Goal: Information Seeking & Learning: Learn about a topic

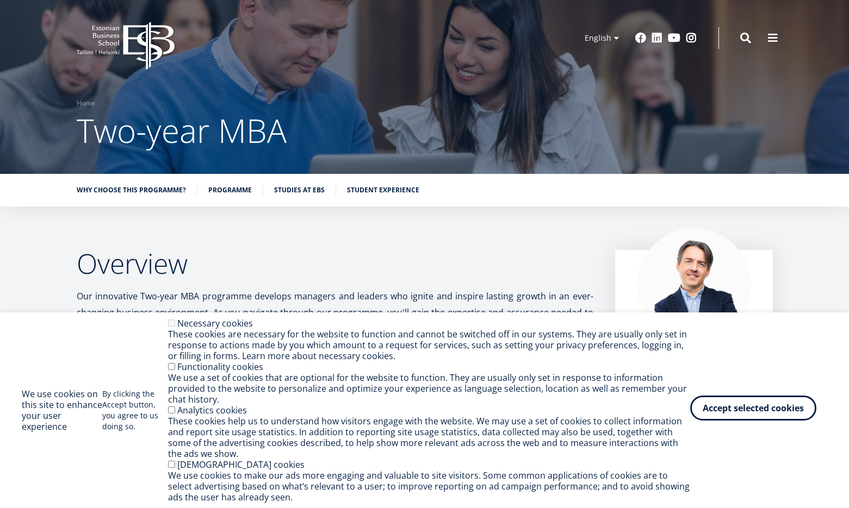
click at [766, 408] on button "Accept selected cookies" at bounding box center [753, 408] width 126 height 25
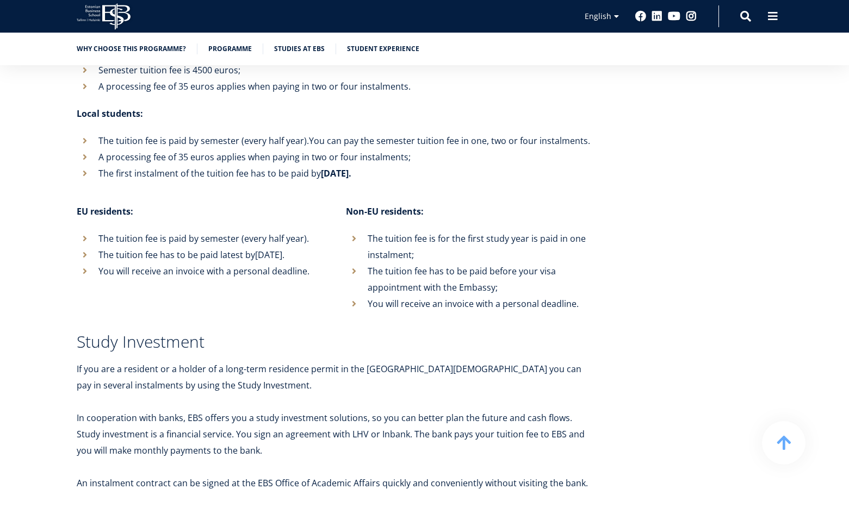
scroll to position [4295, 0]
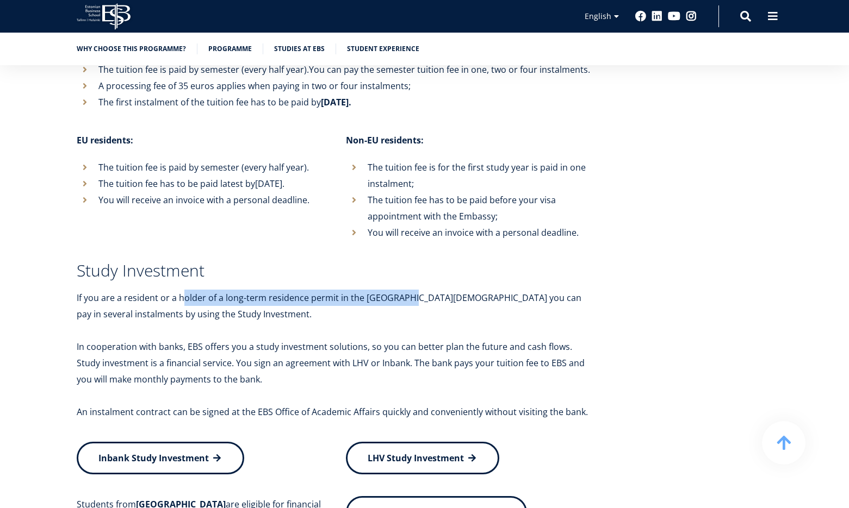
drag, startPoint x: 197, startPoint y: 265, endPoint x: 404, endPoint y: 263, distance: 207.1
click at [404, 290] on p "If you are a resident or a holder of a long-term residence permit in the [GEOGR…" at bounding box center [335, 306] width 516 height 33
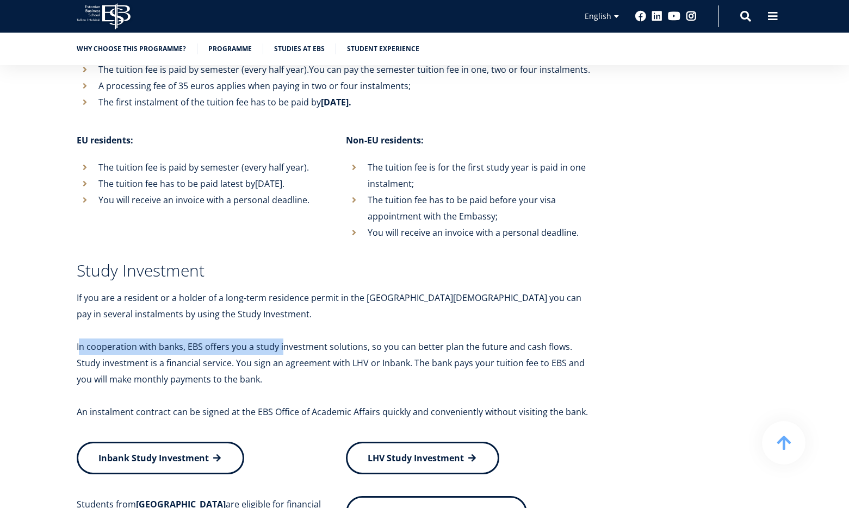
drag, startPoint x: 80, startPoint y: 314, endPoint x: 281, endPoint y: 315, distance: 200.6
click at [281, 339] on p "In cooperation with banks, EBS offers you a study investment solutions, so you …" at bounding box center [335, 363] width 516 height 49
click at [298, 339] on p "In cooperation with banks, EBS offers you a study investment solutions, so you …" at bounding box center [335, 363] width 516 height 49
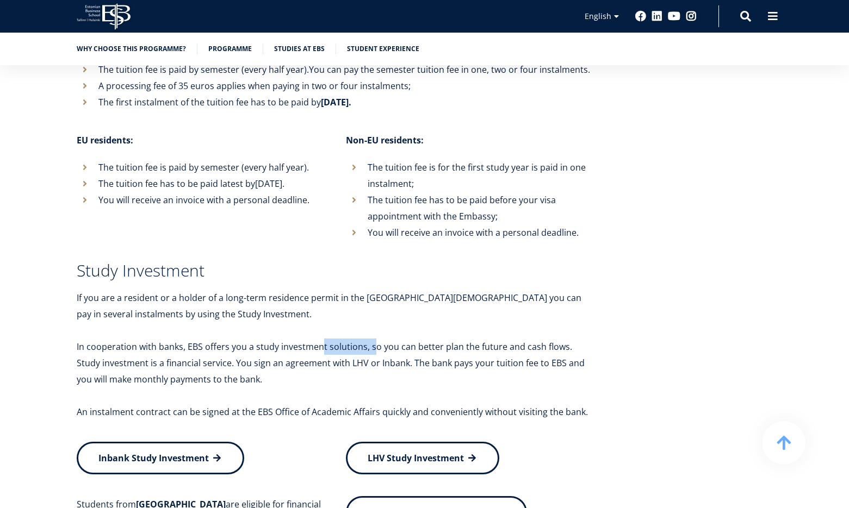
drag, startPoint x: 323, startPoint y: 310, endPoint x: 382, endPoint y: 312, distance: 58.7
click at [377, 339] on p "In cooperation with banks, EBS offers you a study investment solutions, so you …" at bounding box center [335, 363] width 516 height 49
click at [410, 339] on p "In cooperation with banks, EBS offers you a study investment solutions, so you …" at bounding box center [335, 363] width 516 height 49
click at [434, 339] on p "In cooperation with banks, EBS offers you a study investment solutions, so you …" at bounding box center [335, 363] width 516 height 49
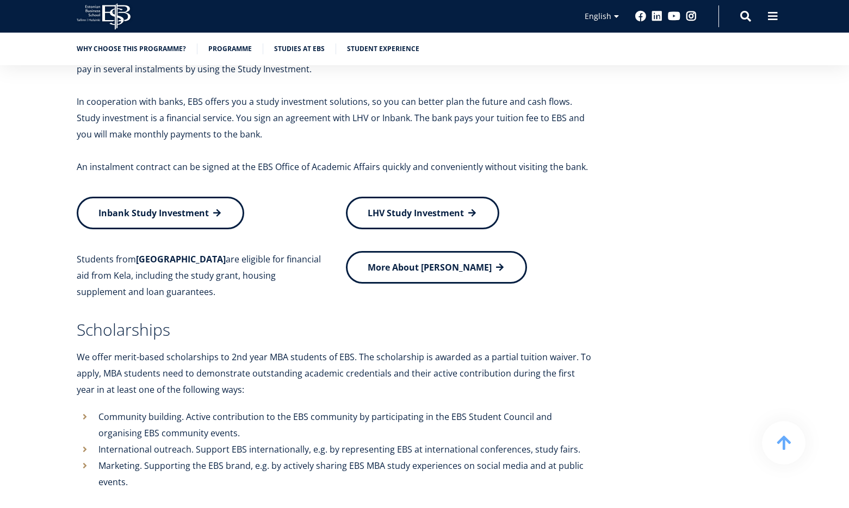
scroll to position [4549, 0]
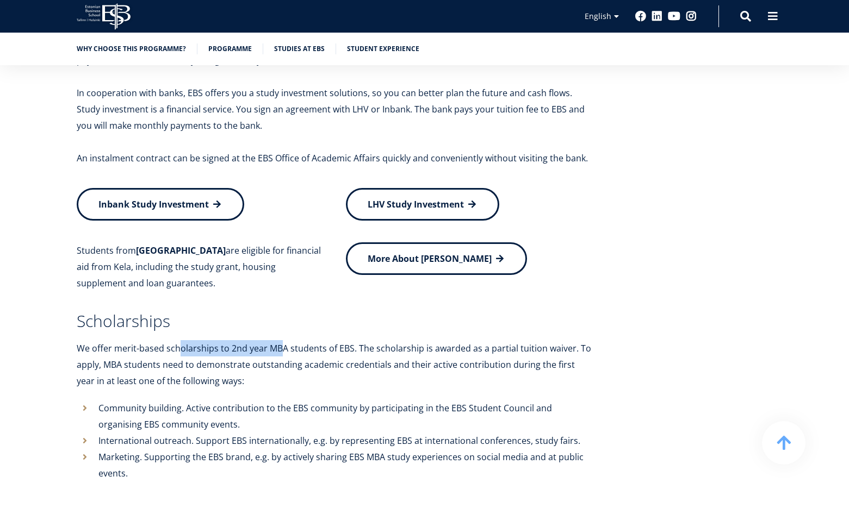
drag, startPoint x: 195, startPoint y: 314, endPoint x: 293, endPoint y: 313, distance: 97.9
click at [292, 342] on icon "We offer merit-based scholarships to 2nd year MBA students of EBS. The scholars…" at bounding box center [334, 364] width 514 height 45
click at [108, 342] on icon "We offer merit-based scholarships to 2nd year MBA students of EBS. The scholars…" at bounding box center [334, 364] width 514 height 45
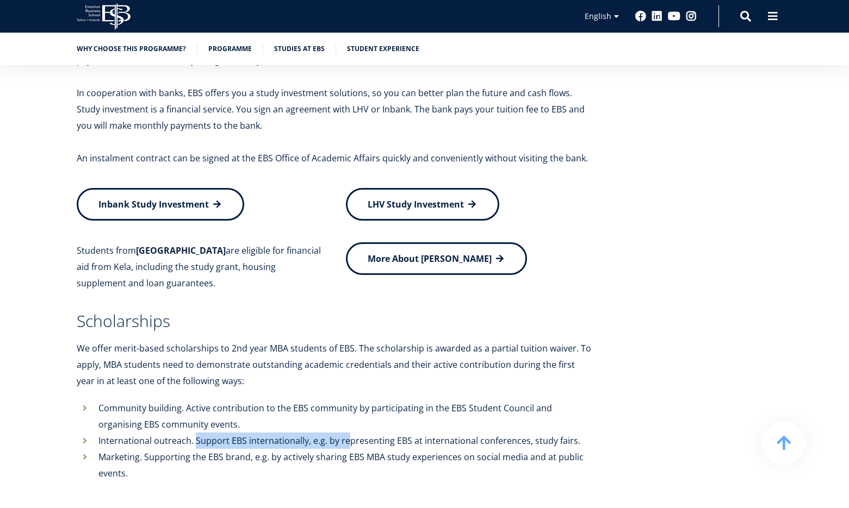
drag, startPoint x: 194, startPoint y: 409, endPoint x: 352, endPoint y: 410, distance: 158.2
click at [352, 435] on icon ". Support EBS internationally, e.g. by representing EBS at international confer…" at bounding box center [385, 441] width 389 height 12
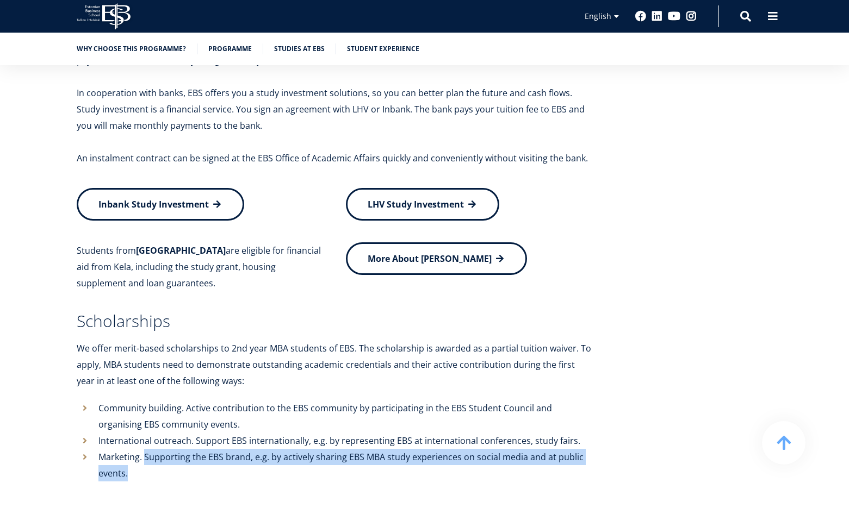
drag, startPoint x: 145, startPoint y: 426, endPoint x: 407, endPoint y: 438, distance: 262.3
click at [407, 449] on li "Marketing . Supporting the EBS brand, e.g. by actively sharing EBS MBA study ex…" at bounding box center [335, 465] width 516 height 33
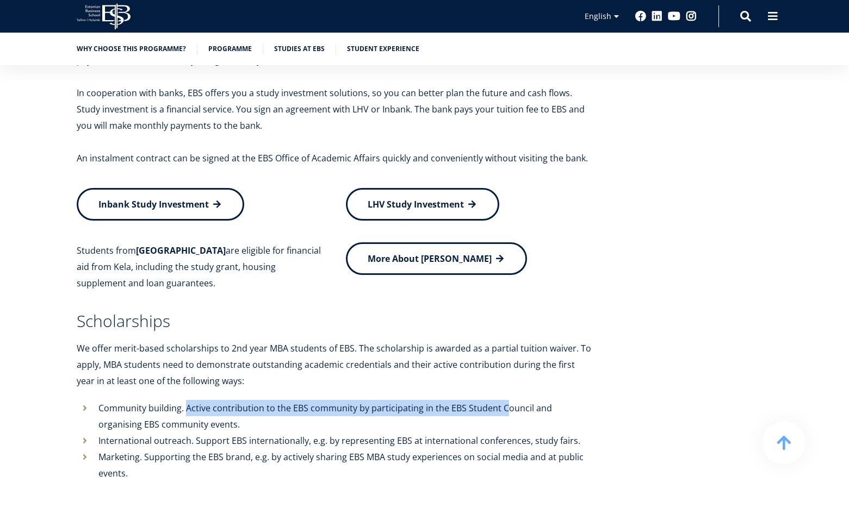
drag, startPoint x: 186, startPoint y: 376, endPoint x: 506, endPoint y: 382, distance: 319.2
click at [506, 402] on icon ". Active contribution to the EBS community by participating in the EBS Student …" at bounding box center [324, 416] width 453 height 28
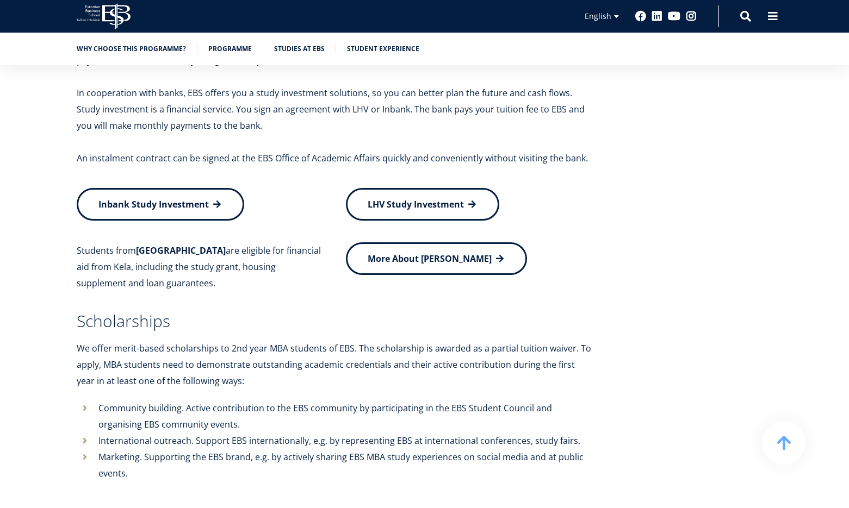
click at [528, 402] on icon ". Active contribution to the EBS community by participating in the EBS Student …" at bounding box center [324, 416] width 453 height 28
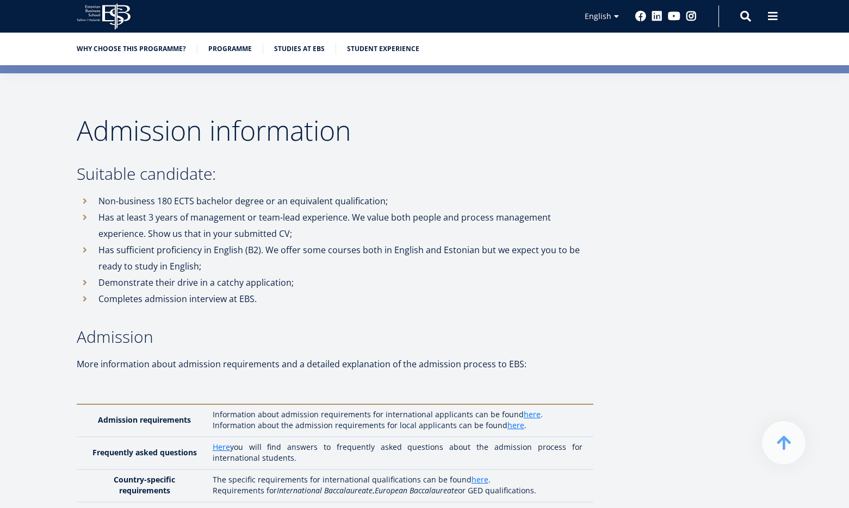
scroll to position [2773, 0]
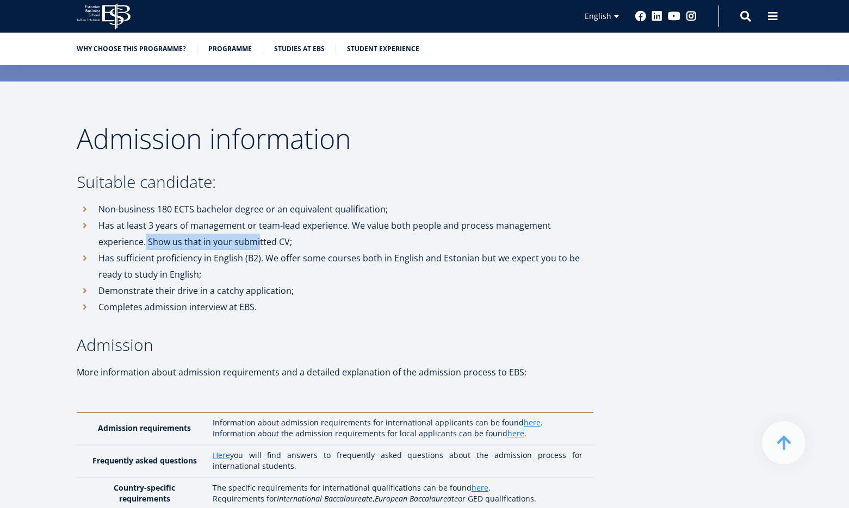
drag, startPoint x: 147, startPoint y: 211, endPoint x: 260, endPoint y: 212, distance: 113.1
click at [259, 217] on li "Has at least 3 years of management or team-lead experience. We value both peopl…" at bounding box center [335, 233] width 516 height 33
click at [278, 217] on li "Has at least 3 years of management or team-lead experience. We value both peopl…" at bounding box center [335, 233] width 516 height 33
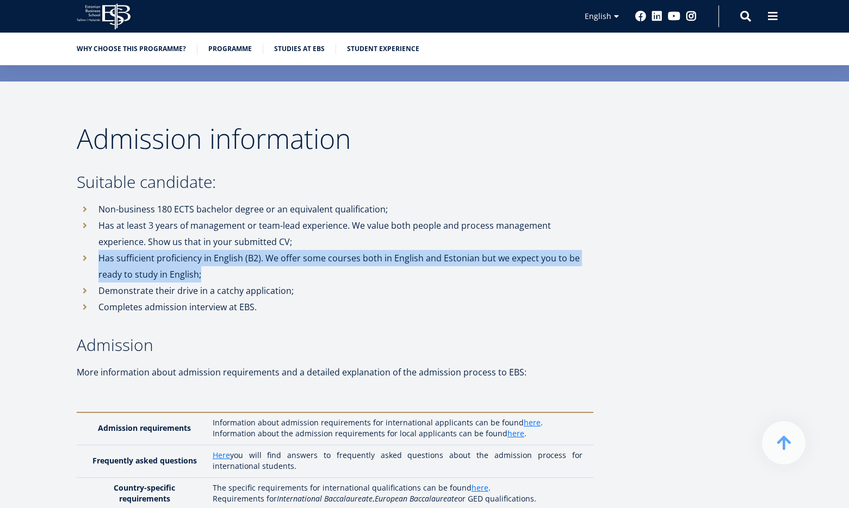
drag, startPoint x: 99, startPoint y: 223, endPoint x: 295, endPoint y: 239, distance: 196.3
click at [295, 250] on li "Has sufficient proficiency in English (B2). We offer some courses both in Engli…" at bounding box center [335, 266] width 516 height 33
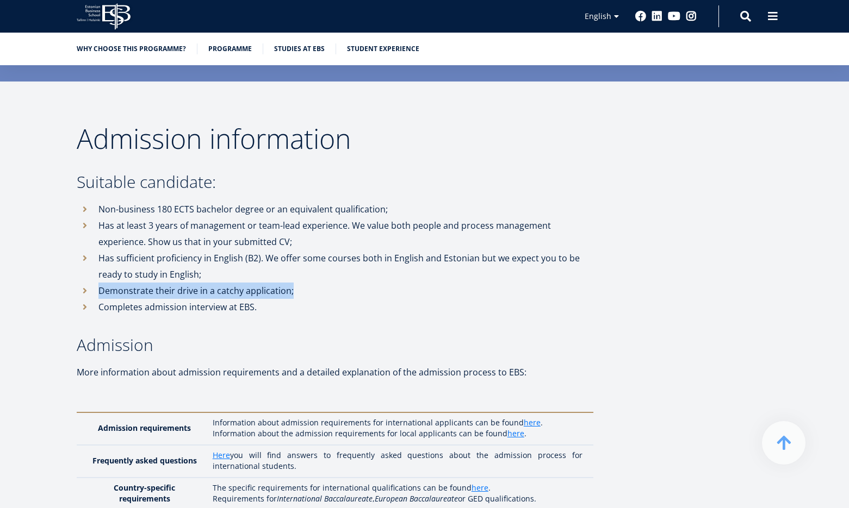
drag, startPoint x: 298, startPoint y: 260, endPoint x: 98, endPoint y: 259, distance: 199.5
click at [98, 283] on li "Demonstrate their drive in a catchy application;" at bounding box center [335, 291] width 516 height 16
click at [103, 283] on li "Demonstrate their drive in a catchy application;" at bounding box center [335, 291] width 516 height 16
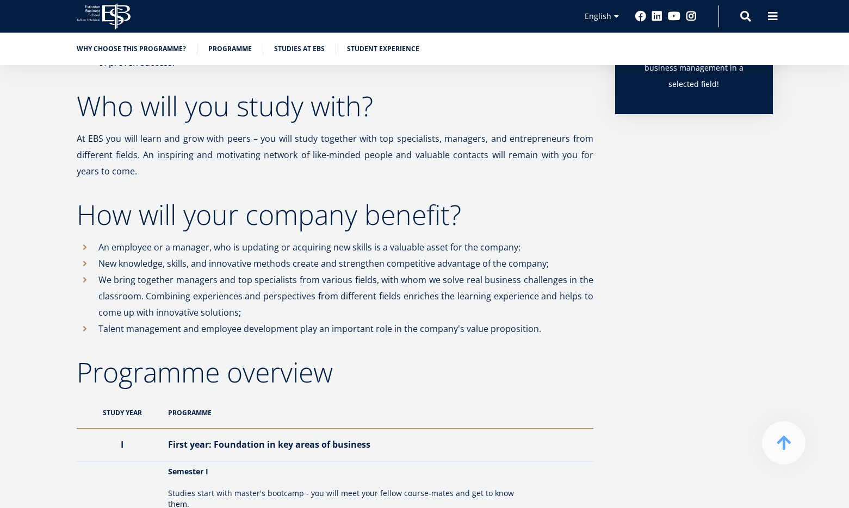
scroll to position [670, 0]
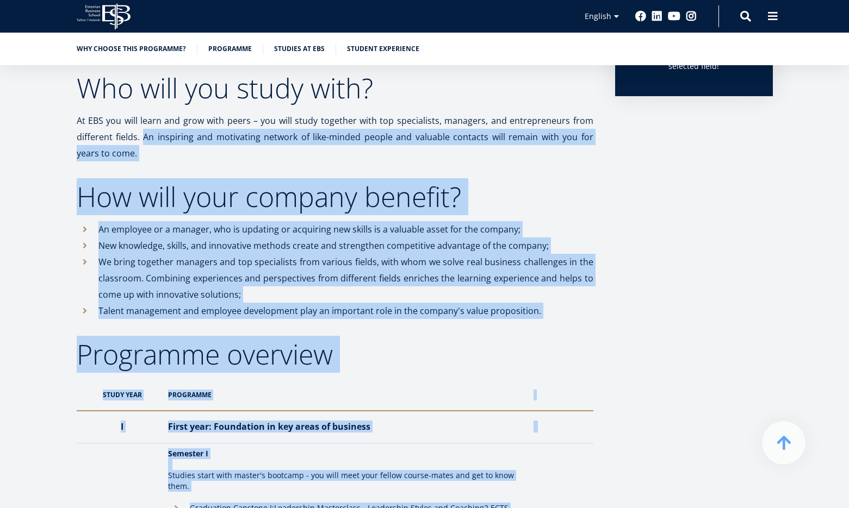
drag, startPoint x: 141, startPoint y: 136, endPoint x: 654, endPoint y: 144, distance: 513.2
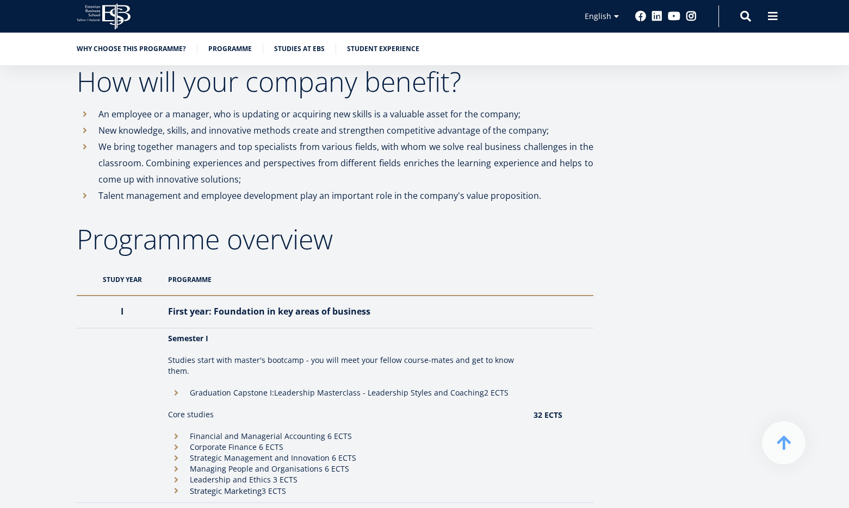
scroll to position [779, 0]
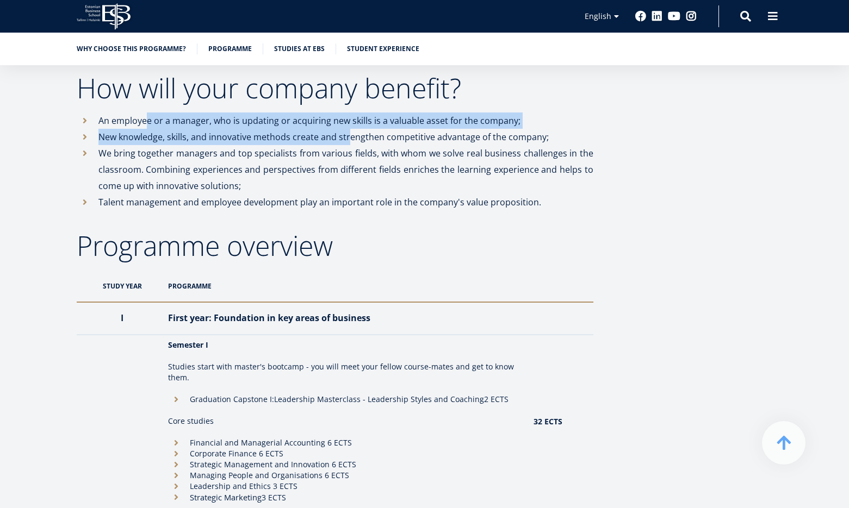
drag, startPoint x: 145, startPoint y: 121, endPoint x: 357, endPoint y: 128, distance: 212.2
click at [351, 128] on li "An employee or a manager, who is updating or acquiring new skills is a valuable…" at bounding box center [335, 121] width 516 height 16
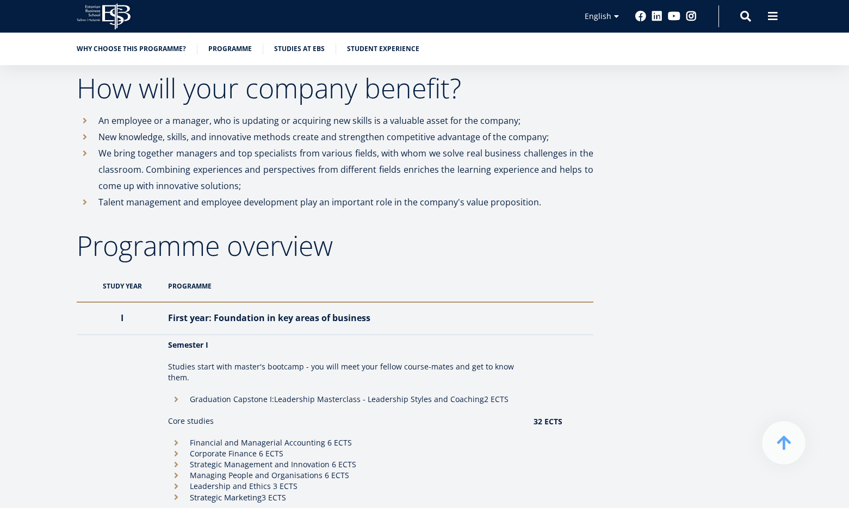
click at [386, 121] on li "An employee or a manager, who is updating or acquiring new skills is a valuable…" at bounding box center [335, 121] width 516 height 16
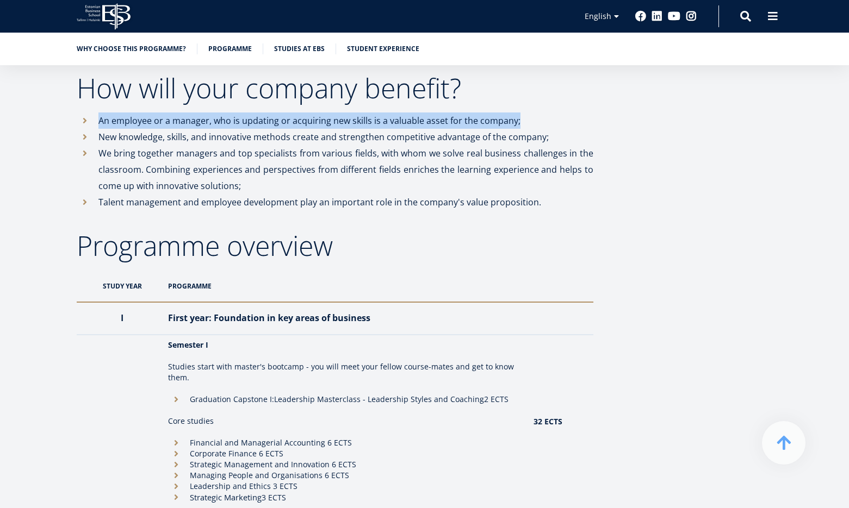
drag, startPoint x: 491, startPoint y: 119, endPoint x: 95, endPoint y: 111, distance: 396.4
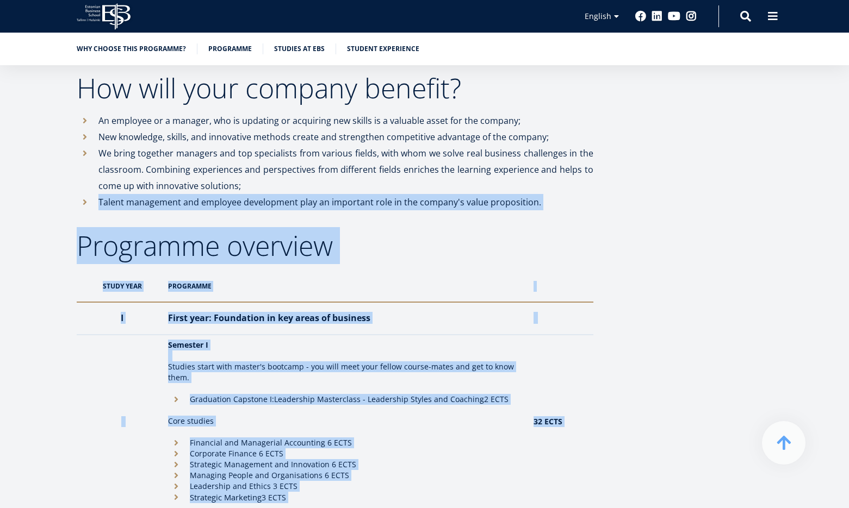
drag, startPoint x: 98, startPoint y: 199, endPoint x: 609, endPoint y: 195, distance: 511.0
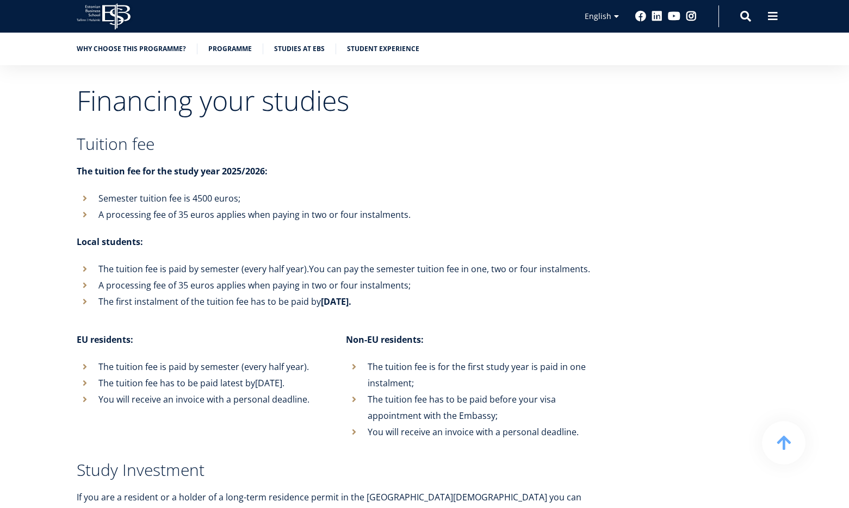
scroll to position [4077, 0]
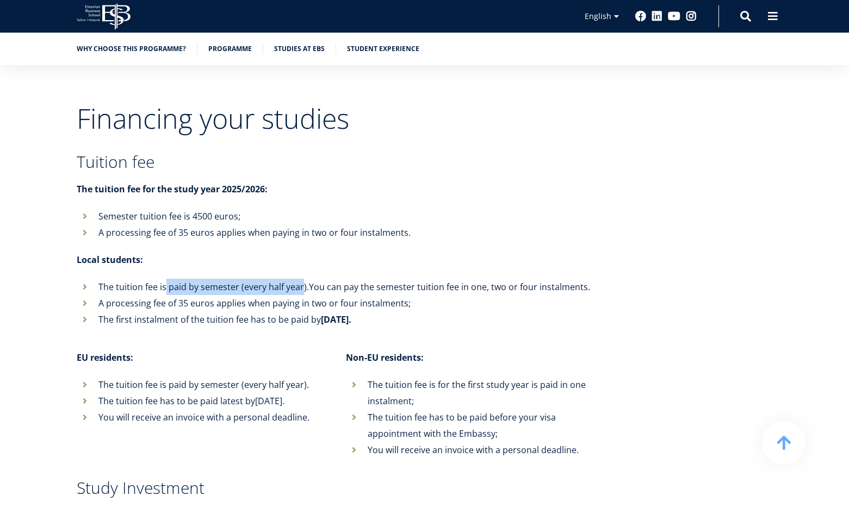
drag, startPoint x: 176, startPoint y: 258, endPoint x: 301, endPoint y: 254, distance: 125.1
click at [301, 279] on li "The tuition fee is paid by semester (every half year). You can pay the semester…" at bounding box center [335, 287] width 516 height 16
drag, startPoint x: 471, startPoint y: 260, endPoint x: 596, endPoint y: 258, distance: 125.6
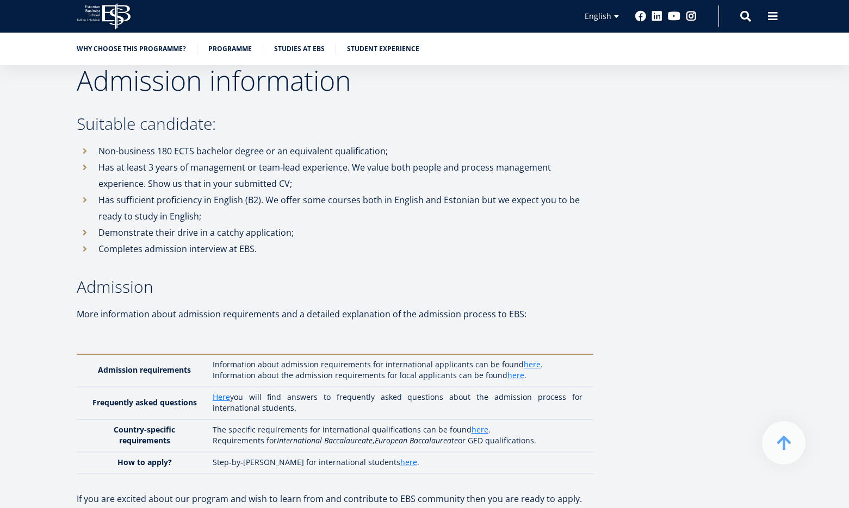
scroll to position [2827, 0]
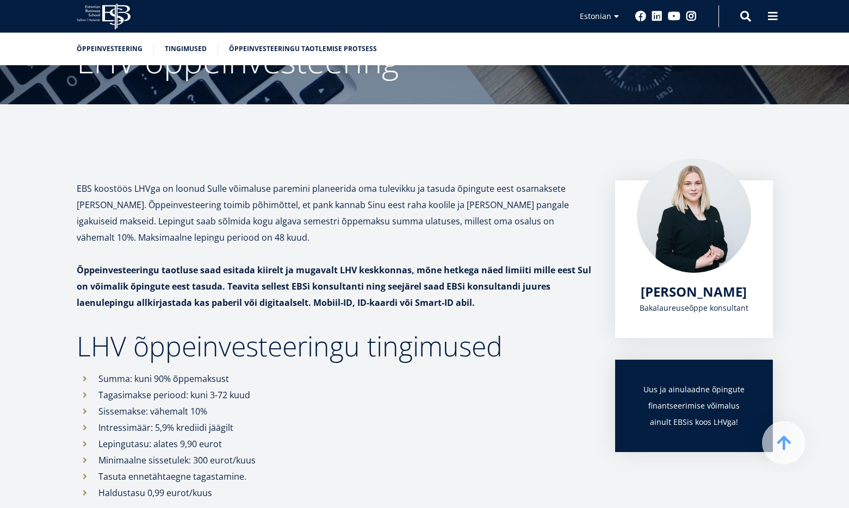
scroll to position [76, 0]
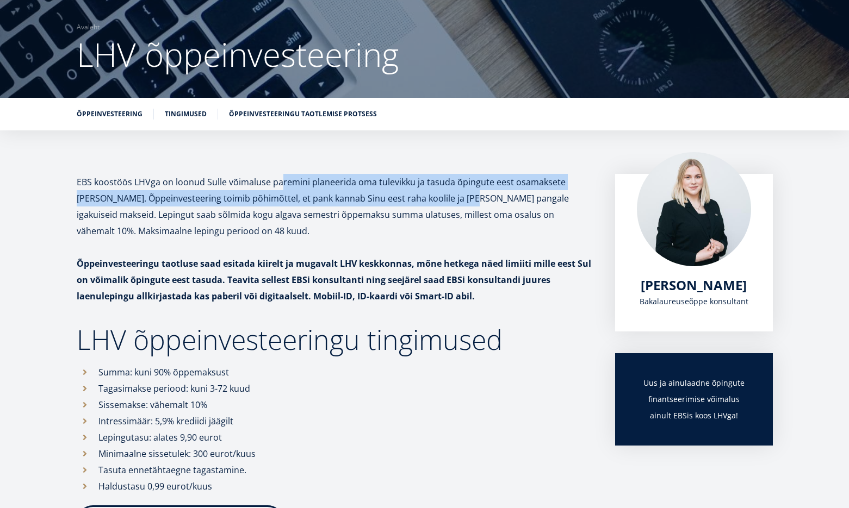
drag, startPoint x: 278, startPoint y: 183, endPoint x: 463, endPoint y: 191, distance: 185.6
click at [451, 191] on p "EBS koostöös LHVga on loonud Sulle võimaluse paremini planeerida oma tulevikku …" at bounding box center [335, 206] width 516 height 65
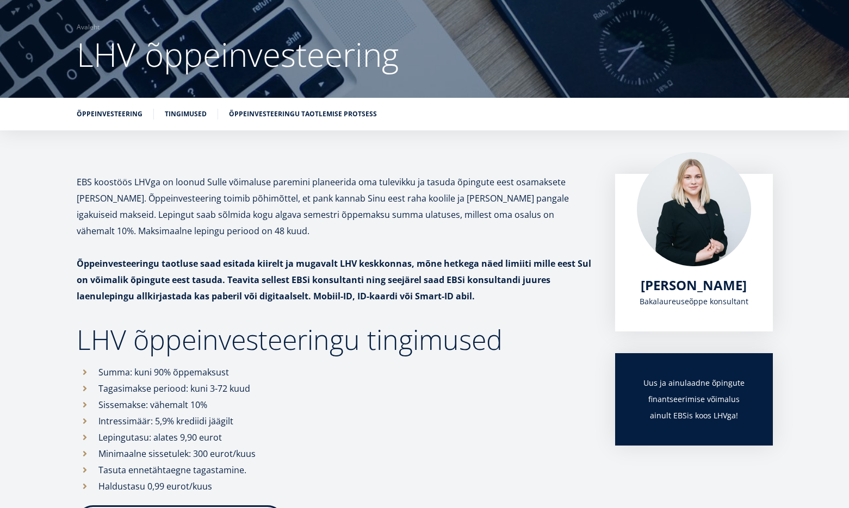
click at [479, 191] on p "EBS koostöös LHVga on loonud Sulle võimaluse paremini planeerida oma tulevikku …" at bounding box center [335, 206] width 516 height 65
drag, startPoint x: 147, startPoint y: 201, endPoint x: 272, endPoint y: 202, distance: 125.6
click at [270, 202] on p "EBS koostöös LHVga on loonud Sulle võimaluse paremini planeerida oma tulevikku …" at bounding box center [335, 206] width 516 height 65
click at [279, 200] on p "EBS koostöös LHVga on loonud Sulle võimaluse paremini planeerida oma tulevikku …" at bounding box center [335, 206] width 516 height 65
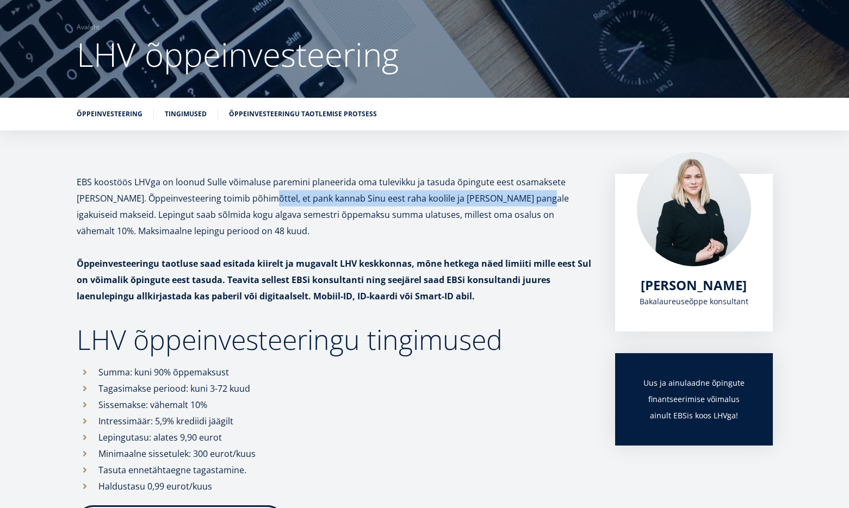
drag, startPoint x: 231, startPoint y: 196, endPoint x: 505, endPoint y: 204, distance: 274.1
click at [505, 204] on p "EBS koostöös LHVga on loonud Sulle võimaluse paremini planeerida oma tulevikku …" at bounding box center [335, 206] width 516 height 65
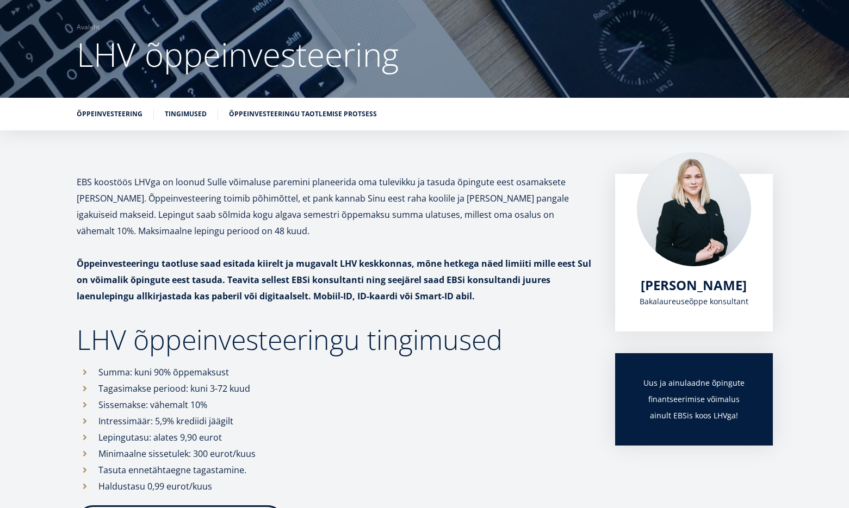
click at [515, 203] on p "EBS koostöös LHVga on loonud Sulle võimaluse paremini planeerida oma tulevikku …" at bounding box center [335, 206] width 516 height 65
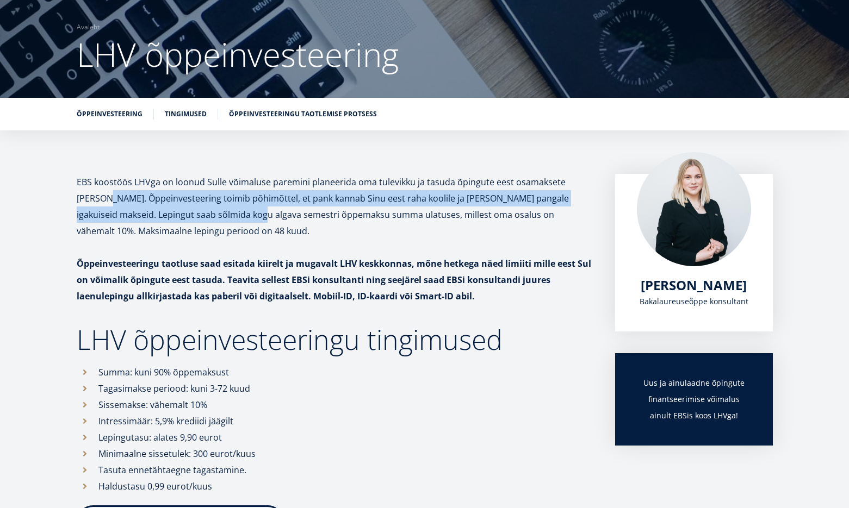
drag, startPoint x: 76, startPoint y: 199, endPoint x: 201, endPoint y: 226, distance: 127.4
click at [200, 224] on p "EBS koostöös LHVga on loonud Sulle võimaluse paremini planeerida oma tulevikku …" at bounding box center [335, 206] width 516 height 65
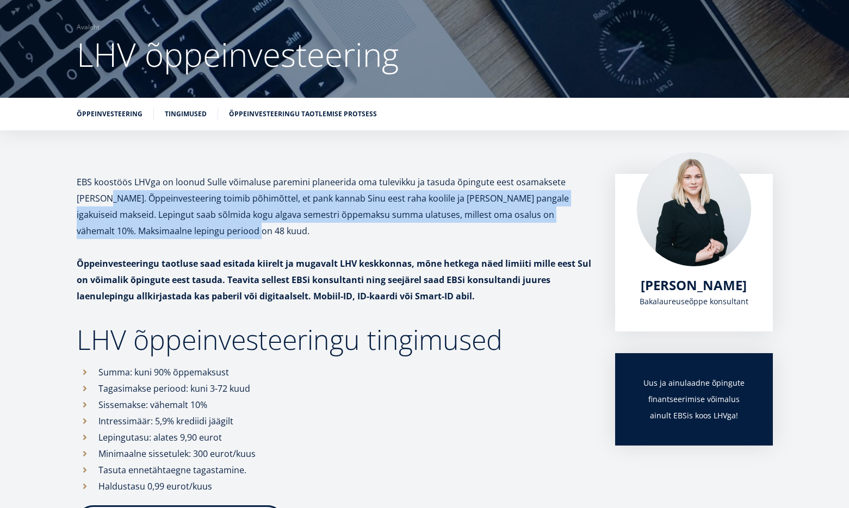
click at [203, 230] on p "EBS koostöös LHVga on loonud Sulle võimaluse paremini planeerida oma tulevikku …" at bounding box center [335, 206] width 516 height 65
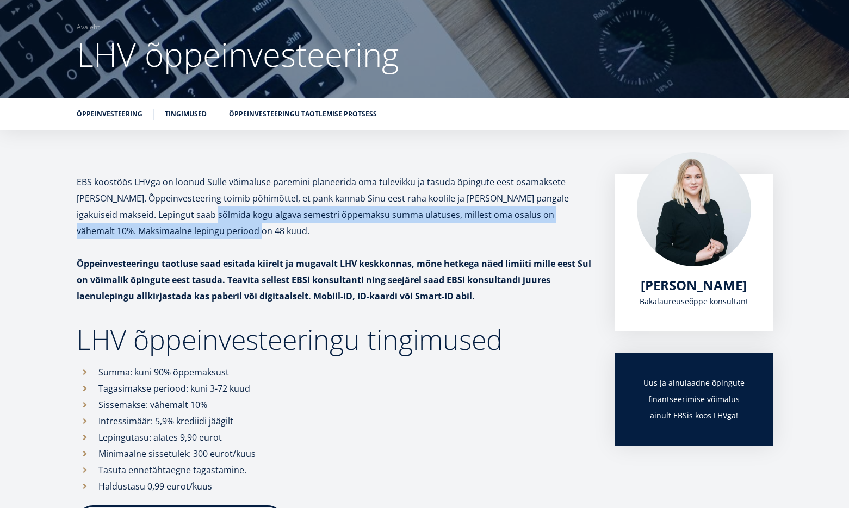
drag, startPoint x: 203, startPoint y: 230, endPoint x: 153, endPoint y: 215, distance: 52.8
click at [153, 215] on p "EBS koostöös LHVga on loonud Sulle võimaluse paremini planeerida oma tulevikku …" at bounding box center [335, 206] width 516 height 65
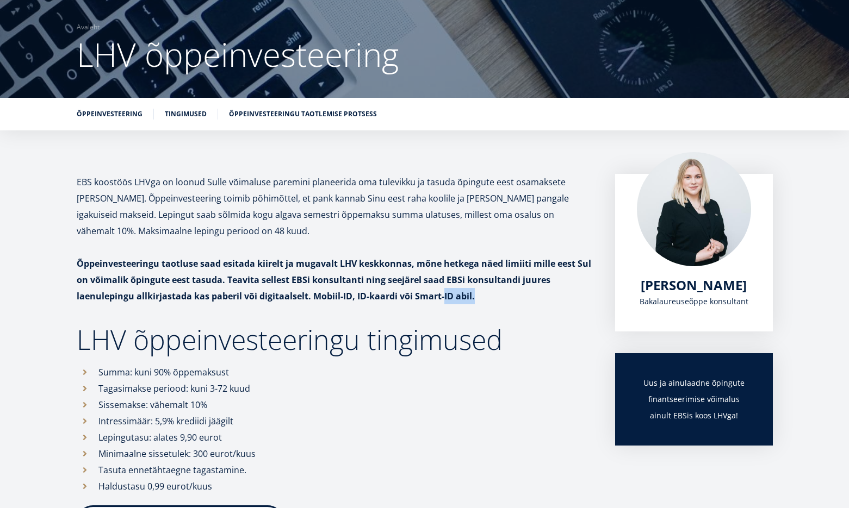
drag, startPoint x: 475, startPoint y: 294, endPoint x: 440, endPoint y: 293, distance: 34.8
click at [440, 293] on p "Õppeinvesteeringu taotluse saad esitada kiirelt ja mugavalt LHV keskkonnas, mõn…" at bounding box center [335, 280] width 516 height 49
click at [440, 293] on strong "Õppeinvesteeringu taotluse saad esitada kiirelt ja mugavalt LHV keskkonnas, mõn…" at bounding box center [334, 280] width 514 height 45
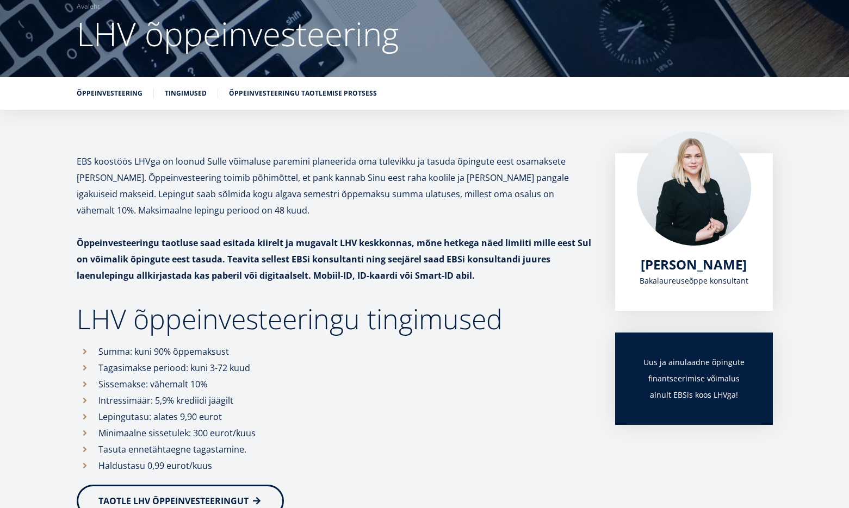
scroll to position [94, 0]
